Goal: Information Seeking & Learning: Check status

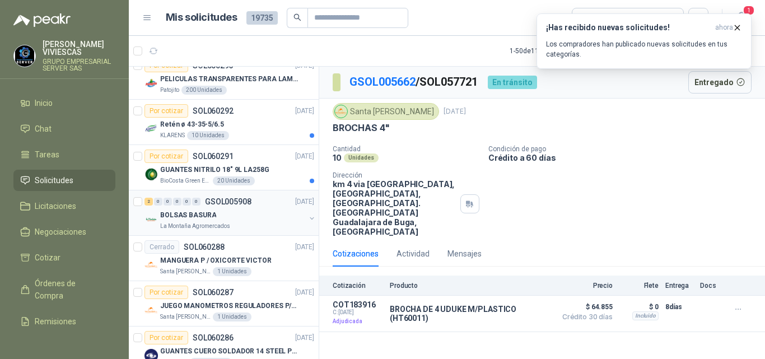
scroll to position [392, 0]
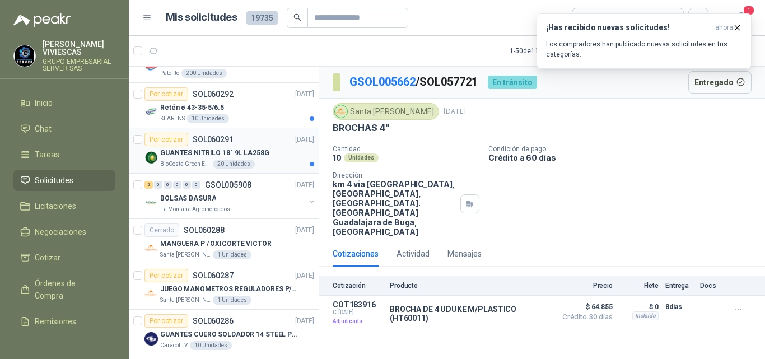
click at [205, 151] on p "GUANTES NITRILO 18" 9L LA258G" at bounding box center [214, 153] width 109 height 11
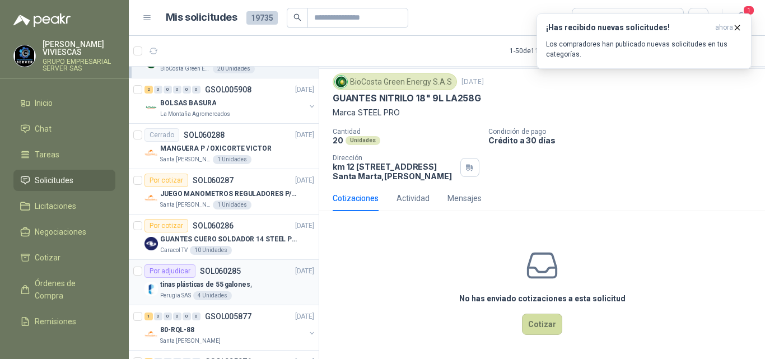
scroll to position [560, 0]
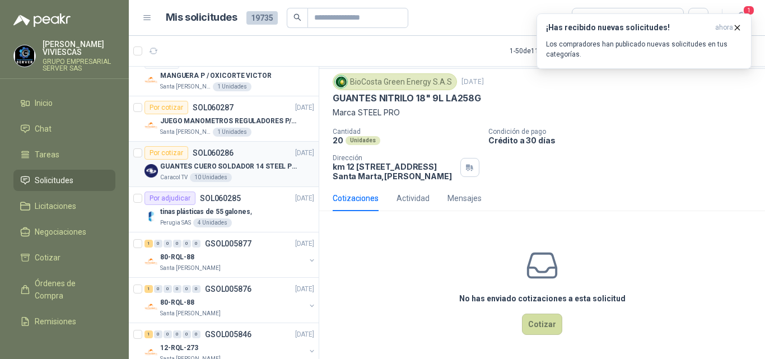
click at [248, 164] on p "GUANTES CUERO SOLDADOR 14 STEEL PRO SAFE(ADJUNTO FICHA TECNIC)" at bounding box center [230, 166] width 140 height 11
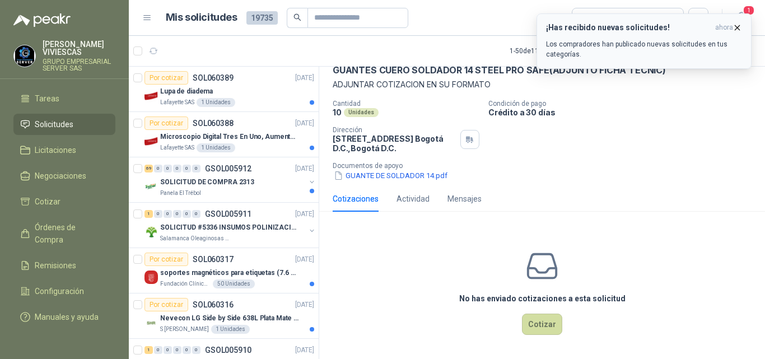
click at [737, 26] on icon "button" at bounding box center [738, 27] width 4 height 4
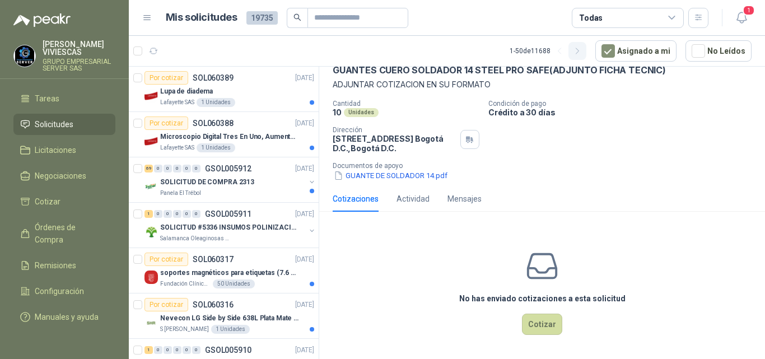
click at [579, 52] on icon "button" at bounding box center [578, 52] width 10 height 10
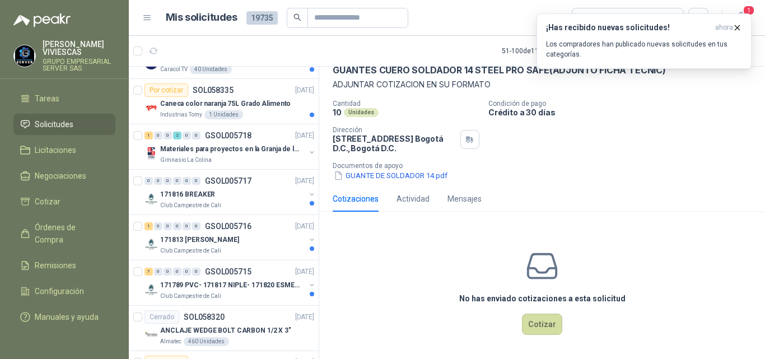
scroll to position [1849, 0]
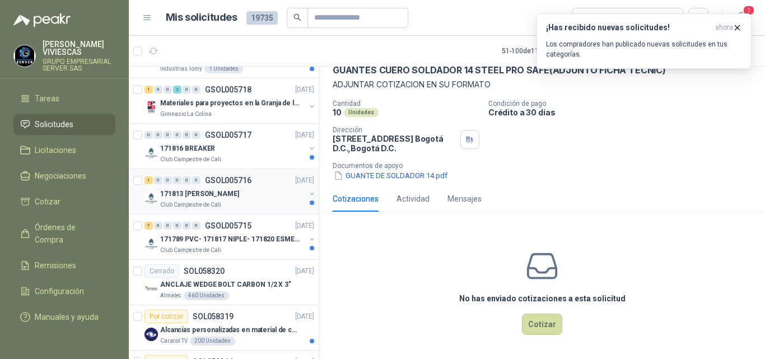
click at [205, 191] on p "171813 [PERSON_NAME]" at bounding box center [199, 194] width 79 height 11
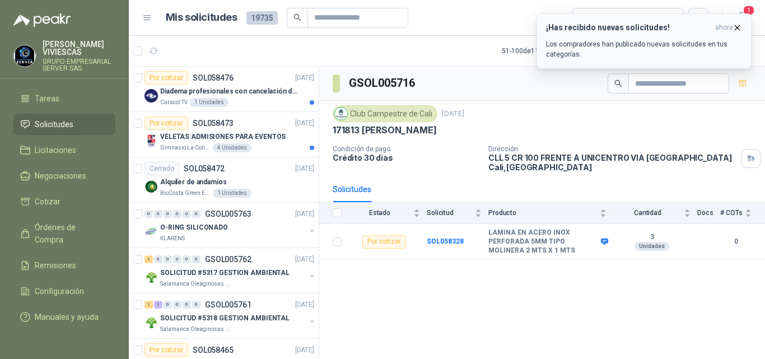
click at [736, 26] on icon "button" at bounding box center [738, 28] width 10 height 10
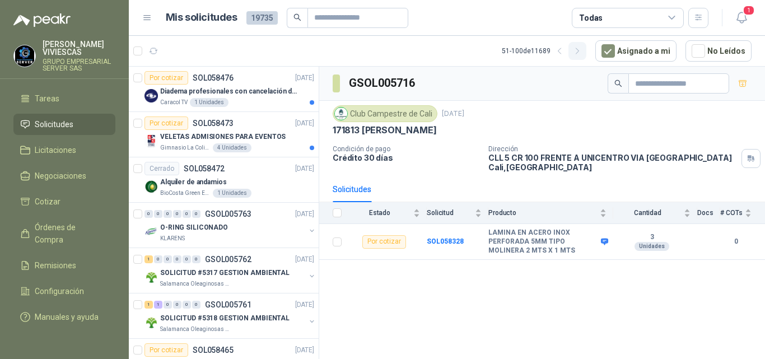
click at [576, 52] on icon "button" at bounding box center [578, 52] width 10 height 10
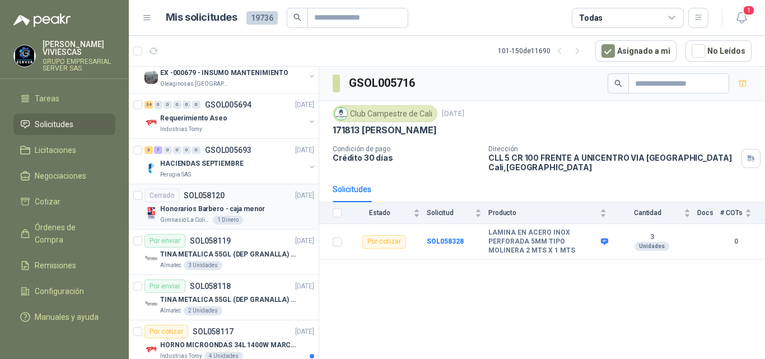
scroll to position [1998, 0]
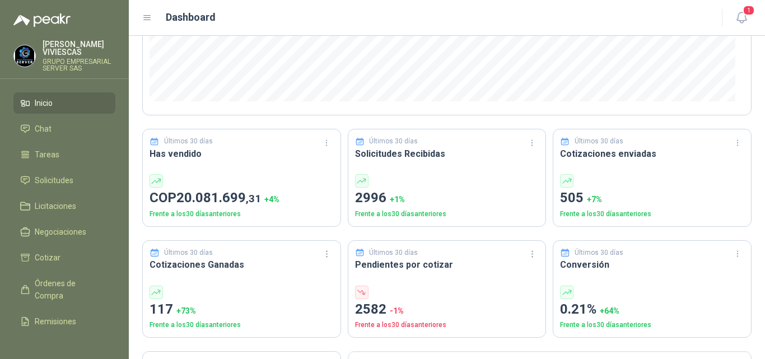
scroll to position [392, 0]
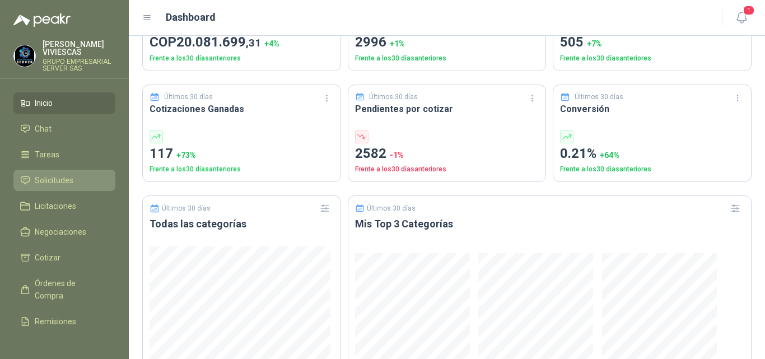
click at [61, 180] on span "Solicitudes" at bounding box center [54, 180] width 39 height 12
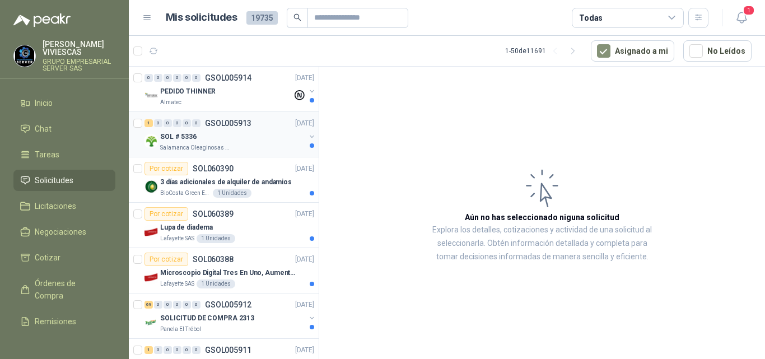
click at [183, 134] on p "SOL # 5336" at bounding box center [178, 137] width 36 height 11
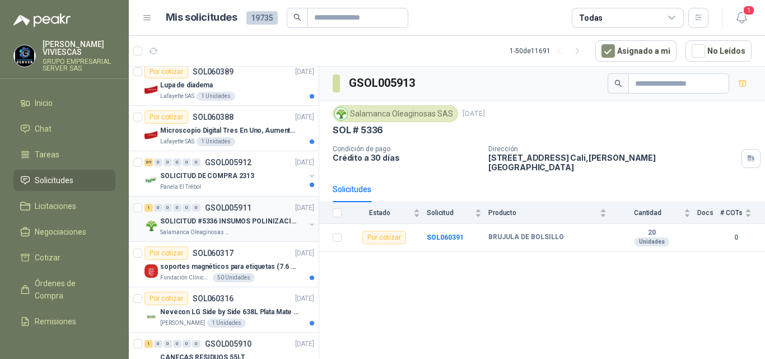
scroll to position [168, 0]
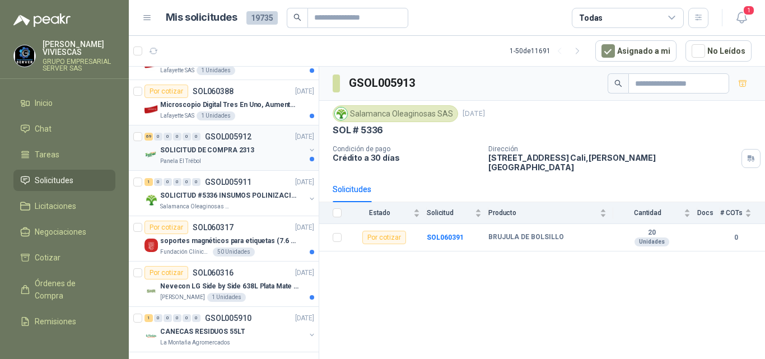
click at [237, 148] on p "SOLICITUD DE COMPRA 2313" at bounding box center [207, 150] width 94 height 11
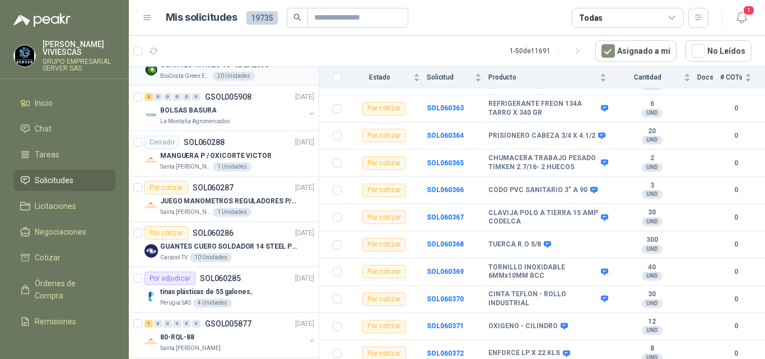
scroll to position [672, 0]
